Goal: Task Accomplishment & Management: Manage account settings

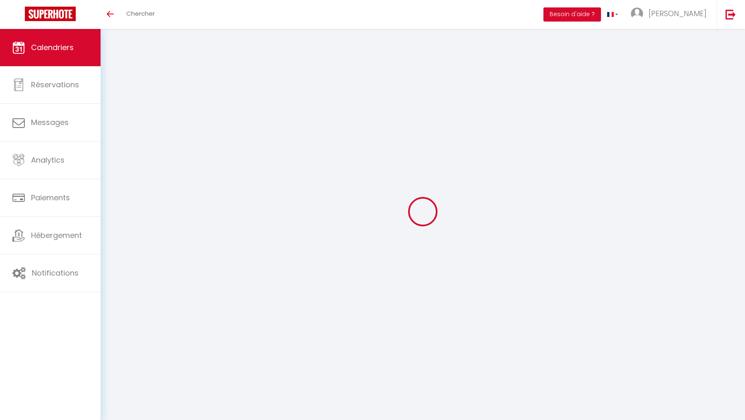
click at [103, 128] on div "Aucun logement configuré pour le moment Importer les logements Voir les tutorie…" at bounding box center [423, 212] width 645 height 366
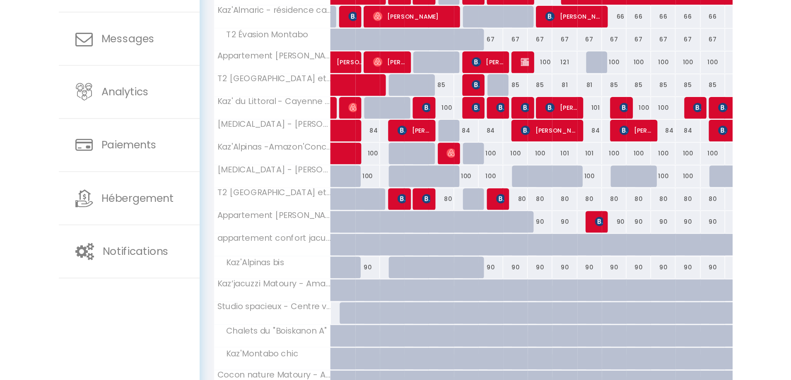
scroll to position [39, 0]
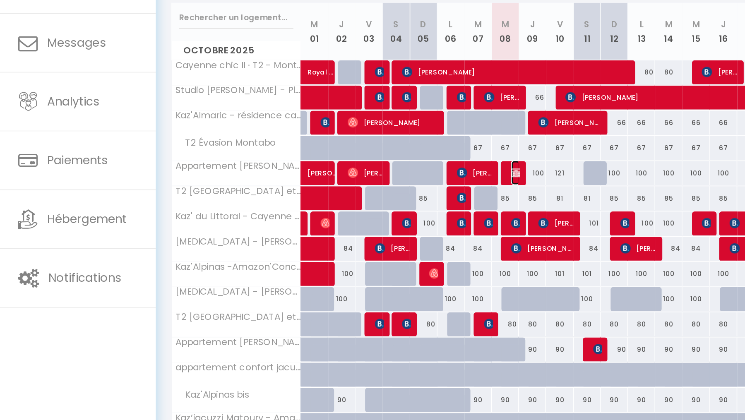
click at [330, 224] on img at bounding box center [331, 222] width 7 height 7
select select "OK"
select select "KO"
select select "0"
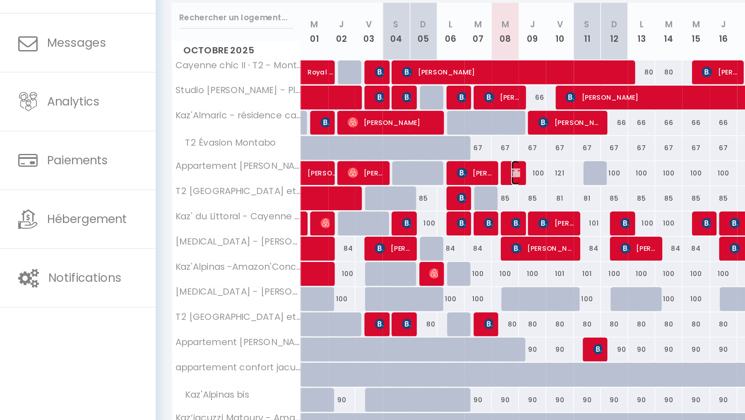
select select "1"
select select
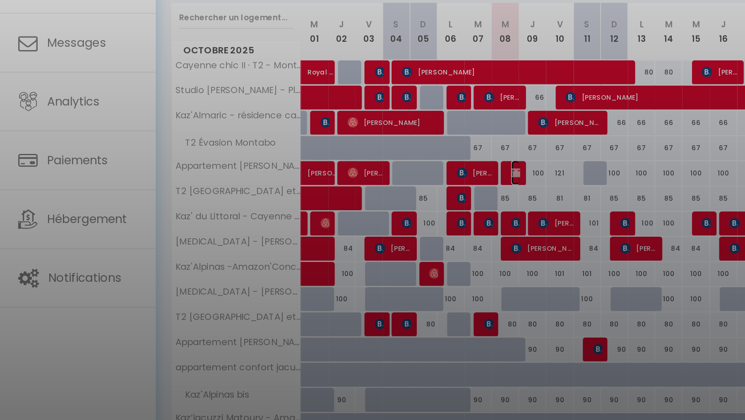
select select "50863"
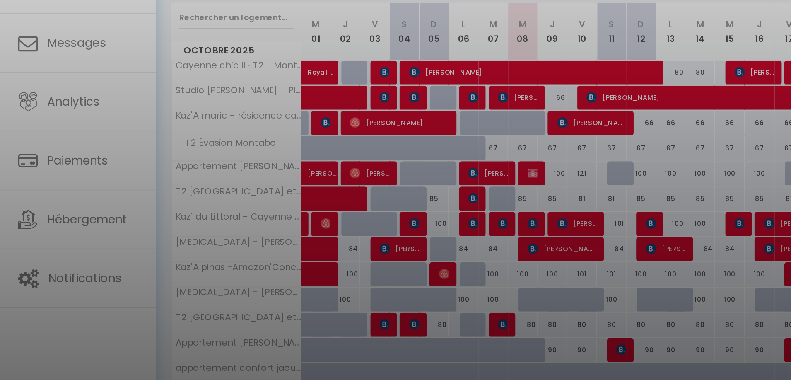
click at [383, 227] on div at bounding box center [395, 190] width 791 height 380
